Goal: Task Accomplishment & Management: Complete application form

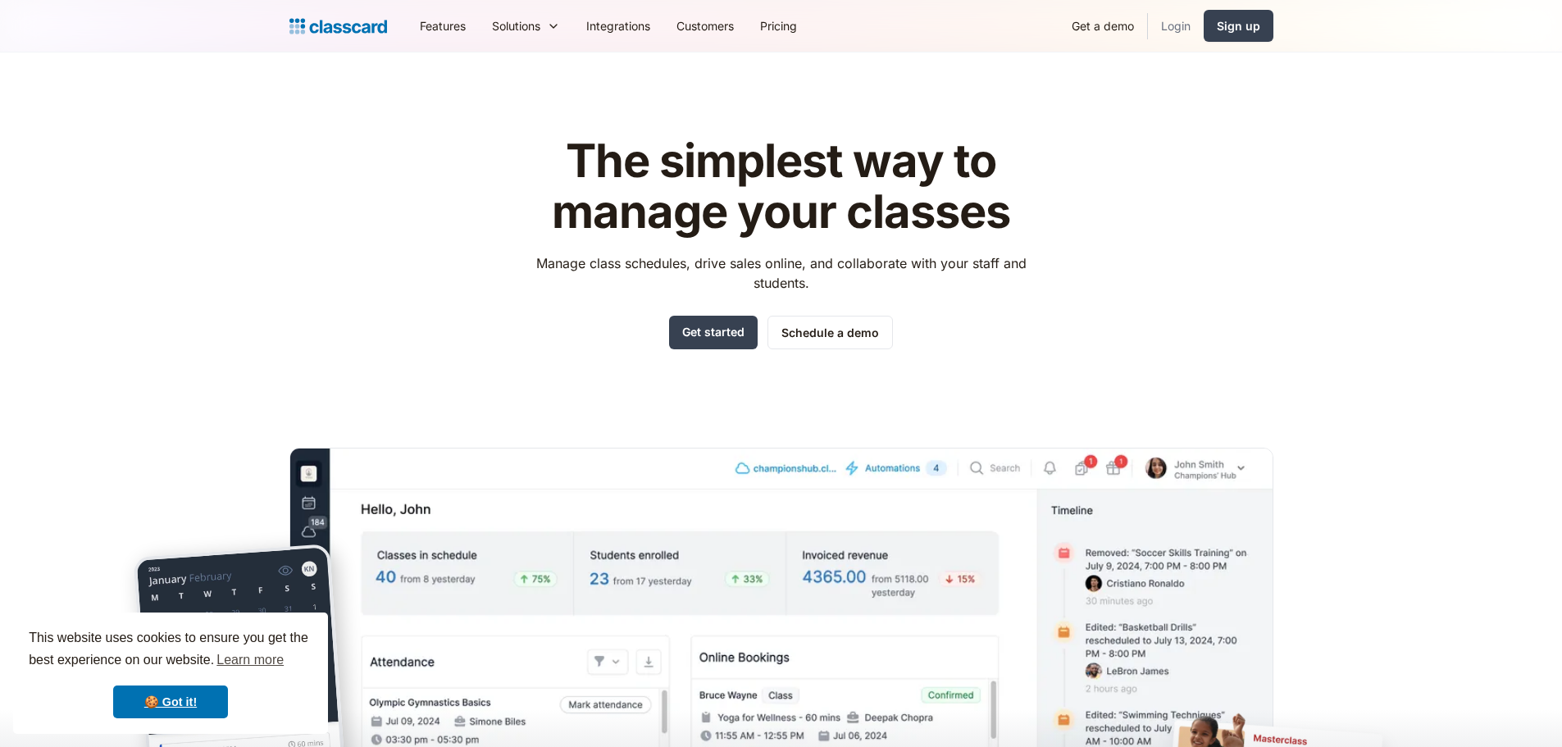
click at [1179, 22] on link "Login" at bounding box center [1176, 25] width 56 height 37
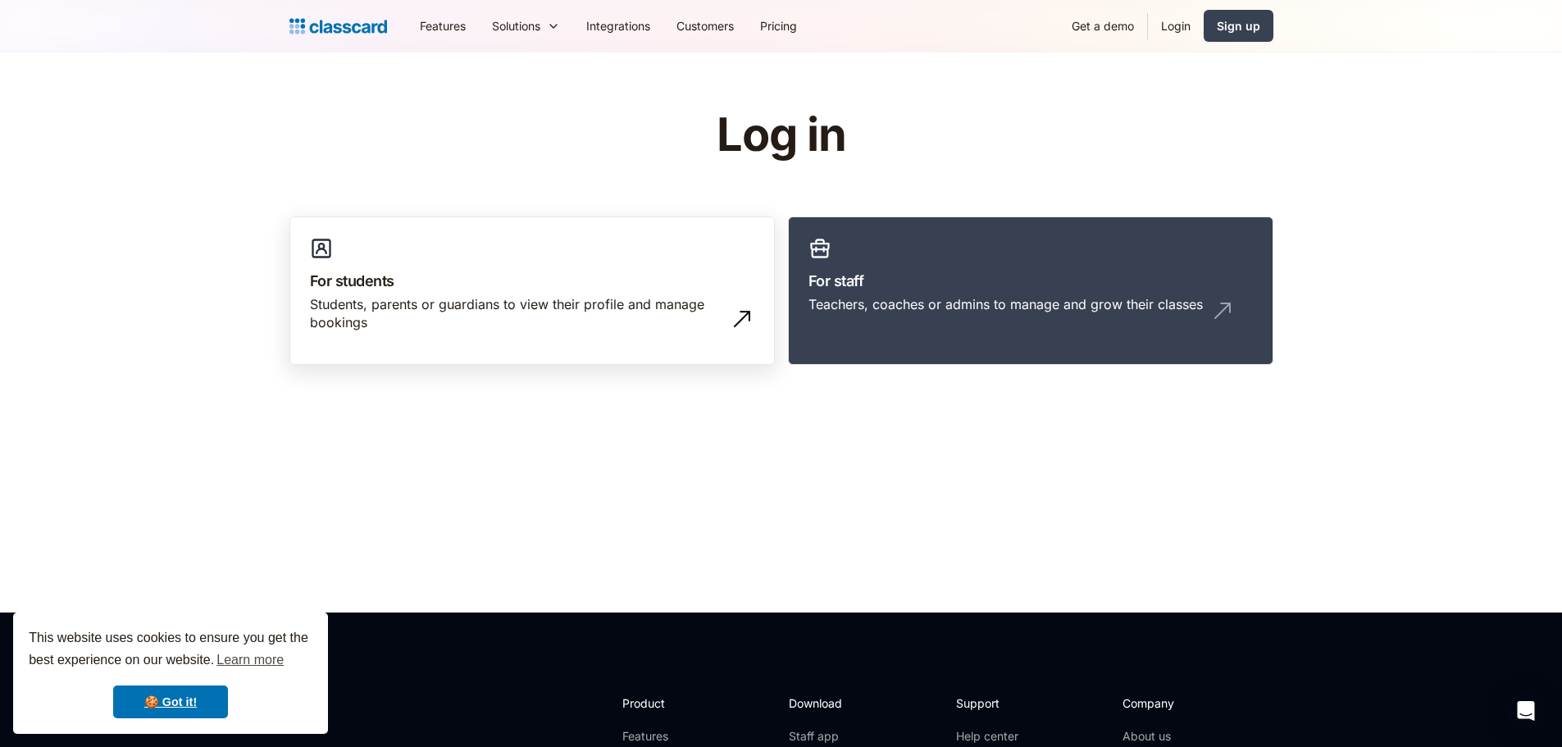
click at [680, 282] on h3 "For students" at bounding box center [532, 281] width 444 height 22
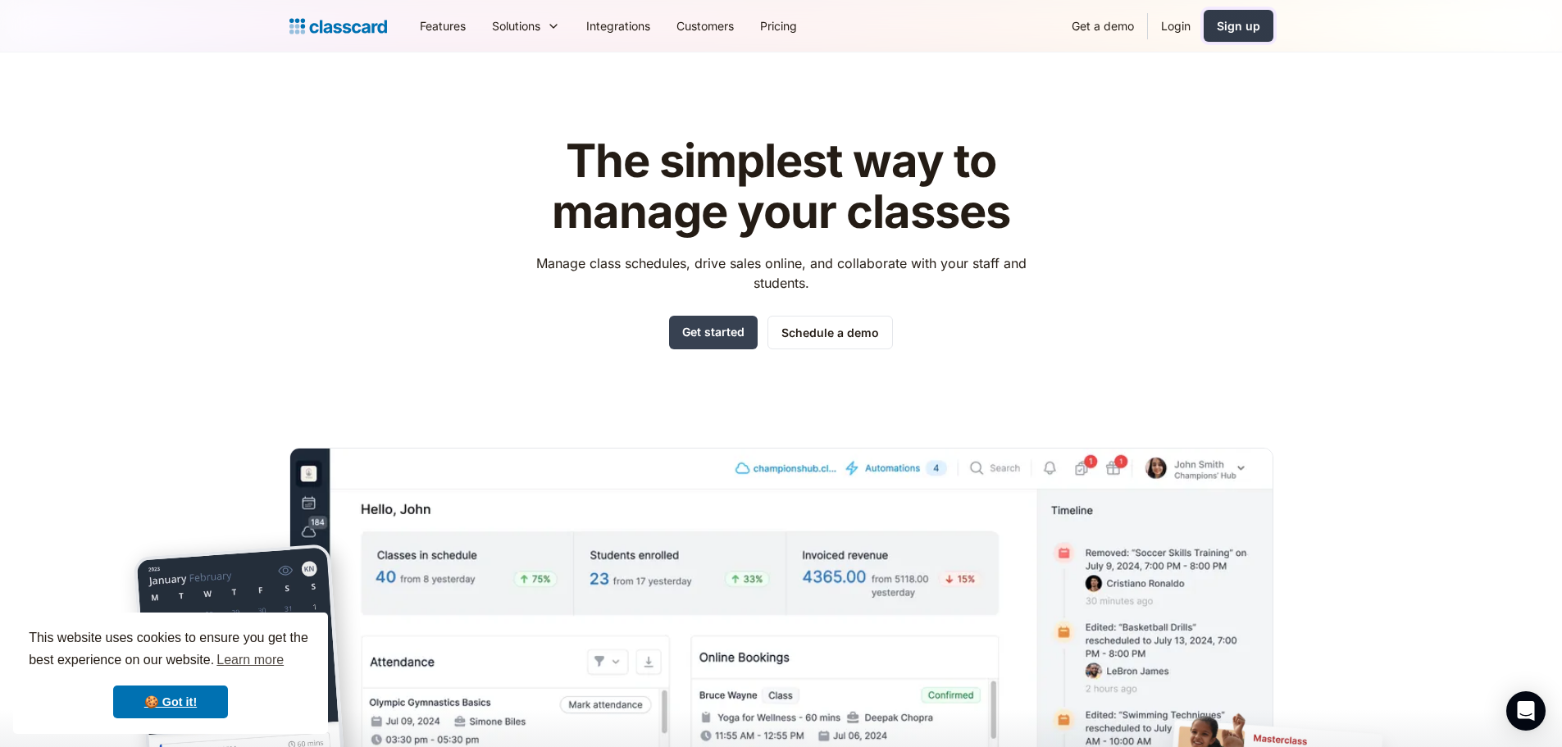
click at [1227, 26] on div "Sign up" at bounding box center [1238, 25] width 43 height 17
